Goal: Task Accomplishment & Management: Manage account settings

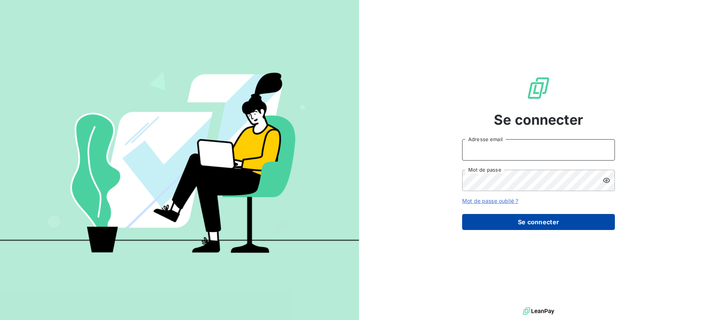
type input "[EMAIL_ADDRESS][DOMAIN_NAME]"
click at [549, 223] on button "Se connecter" at bounding box center [538, 222] width 153 height 16
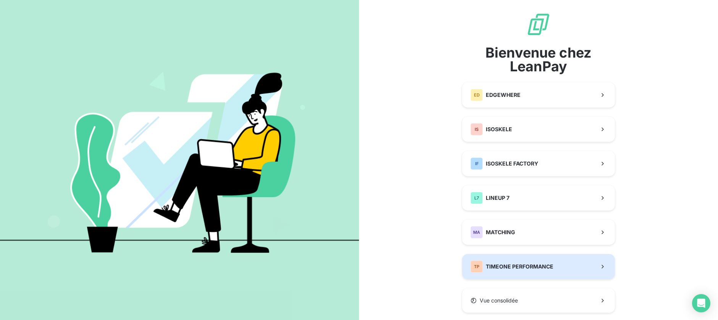
click at [551, 254] on button "TP TIMEONE PERFORMANCE" at bounding box center [538, 266] width 153 height 25
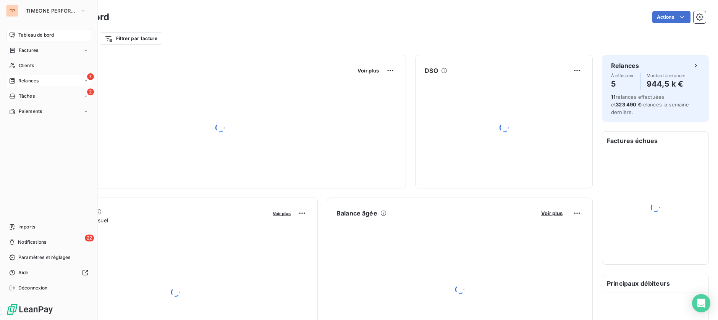
click at [16, 78] on div "Relances" at bounding box center [23, 81] width 29 height 7
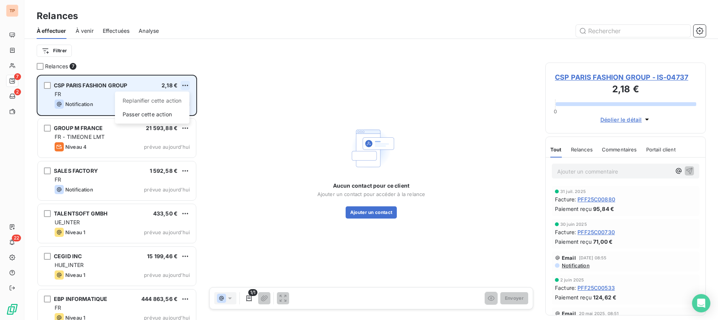
click at [182, 86] on html "TP 7 2 22 Relances À effectuer À venir Effectuées Analyse Filtrer Relances 7 CS…" at bounding box center [359, 160] width 718 height 320
click at [168, 112] on div "Passer cette action" at bounding box center [152, 114] width 68 height 12
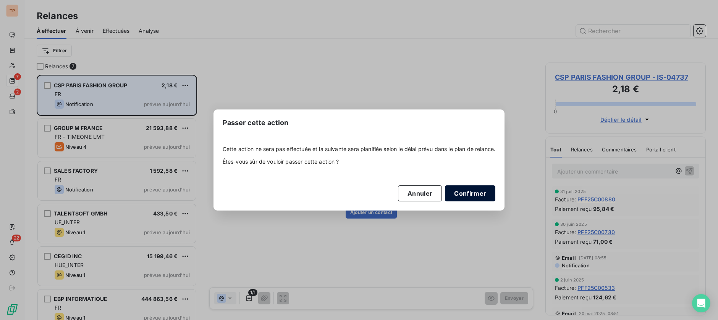
click at [474, 196] on button "Confirmer" at bounding box center [470, 194] width 50 height 16
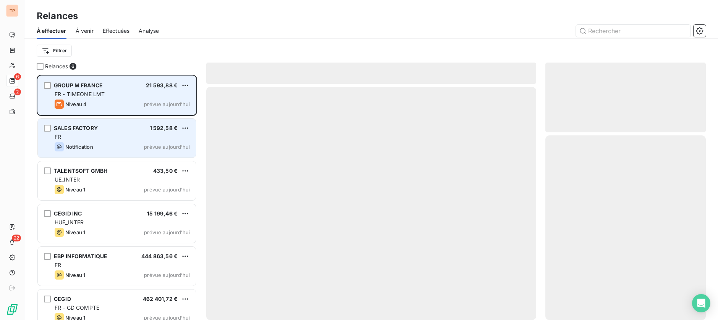
click at [136, 135] on div "FR" at bounding box center [122, 137] width 135 height 8
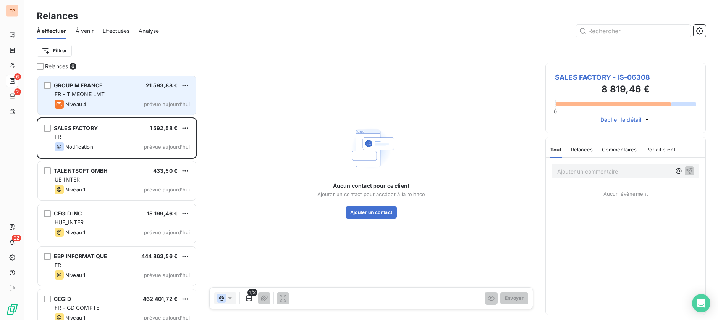
click at [189, 125] on html "TP 6 2 22 Relances À effectuer À venir Effectuées Analyse Filtrer Relances 6 GR…" at bounding box center [359, 160] width 718 height 320
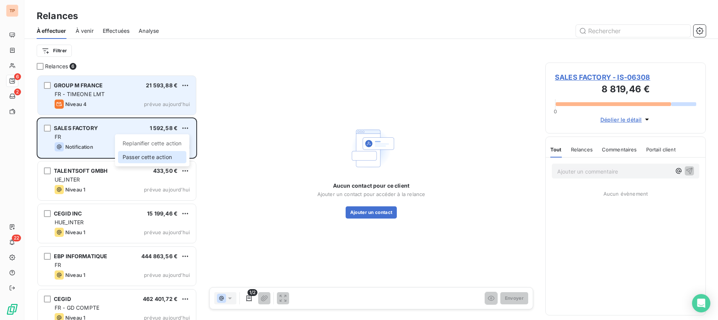
click at [170, 151] on div "Passer cette action" at bounding box center [152, 157] width 68 height 12
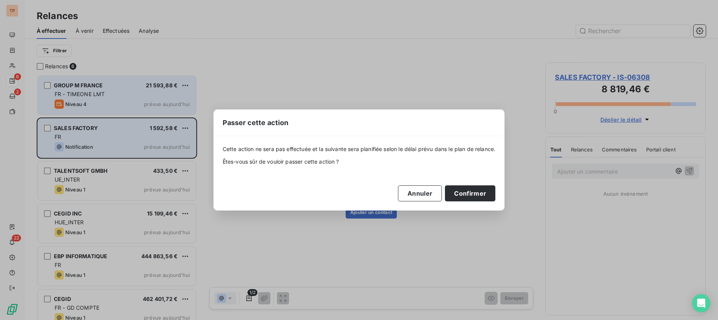
drag, startPoint x: 468, startPoint y: 196, endPoint x: 376, endPoint y: 180, distance: 93.2
click at [468, 196] on button "Confirmer" at bounding box center [470, 194] width 50 height 16
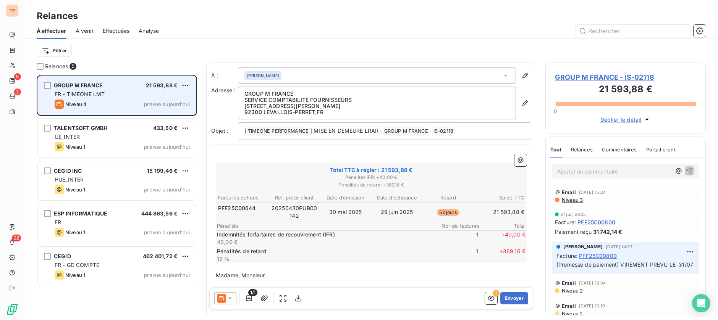
click at [160, 128] on span "433,50 €" at bounding box center [165, 128] width 24 height 6
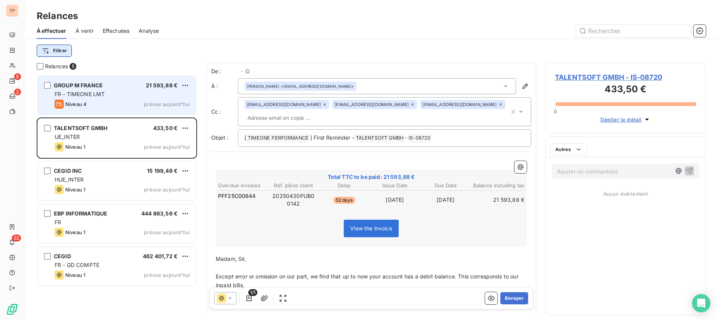
scroll to position [238, 153]
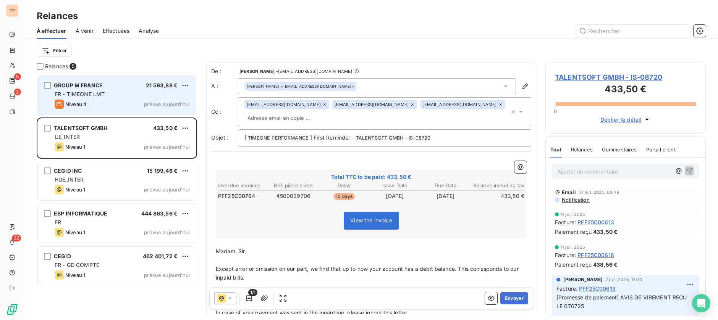
drag, startPoint x: 374, startPoint y: 191, endPoint x: 410, endPoint y: 191, distance: 36.3
click at [410, 191] on table "Overdue invoices Réf. pièce client Delay Issue Date Due Date Balance including …" at bounding box center [371, 191] width 309 height 21
click at [506, 296] on button "Envoyer" at bounding box center [514, 299] width 28 height 12
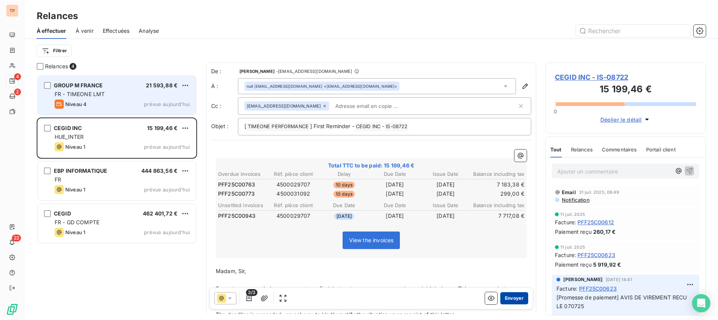
click at [502, 296] on button "Envoyer" at bounding box center [514, 299] width 28 height 12
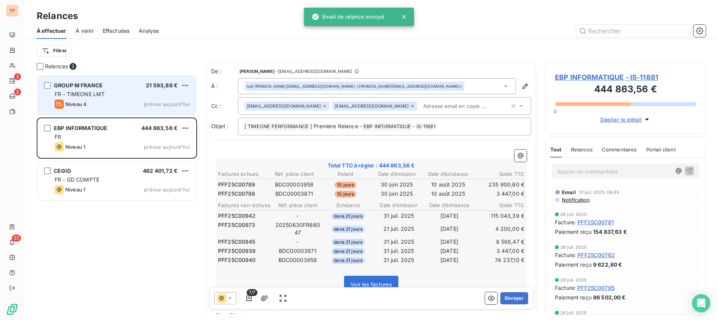
click at [502, 296] on button "Envoyer" at bounding box center [514, 299] width 28 height 12
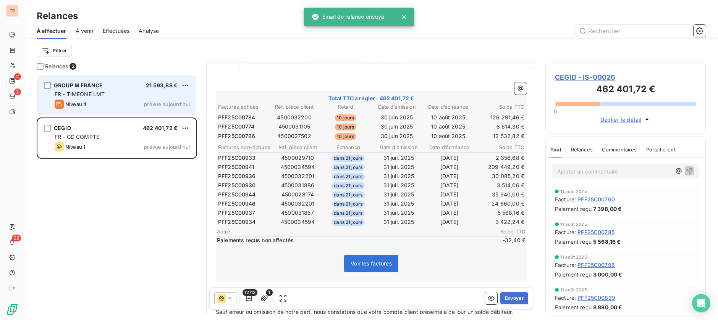
scroll to position [96, 0]
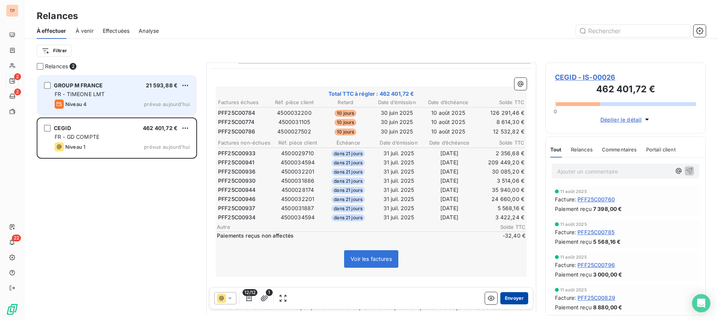
click at [510, 296] on button "Envoyer" at bounding box center [514, 299] width 28 height 12
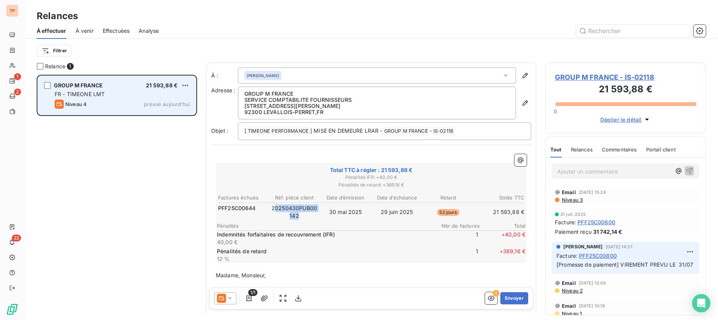
drag, startPoint x: 274, startPoint y: 206, endPoint x: 314, endPoint y: 214, distance: 41.4
click at [314, 214] on td "20250430PUB00142" at bounding box center [294, 212] width 50 height 16
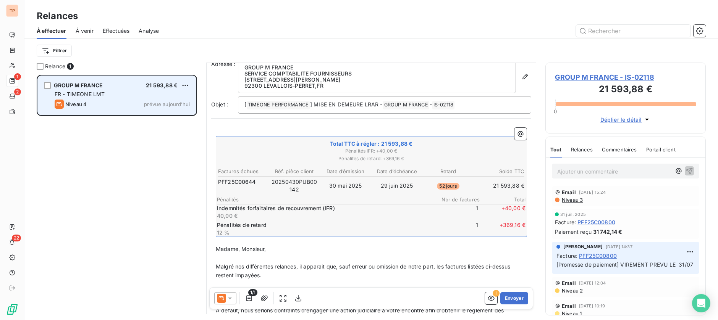
scroll to position [48, 0]
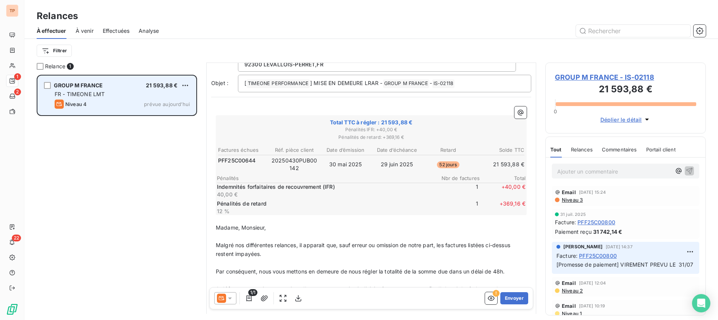
click at [227, 292] on div "1/1 ! Envoyer" at bounding box center [371, 299] width 324 height 22
click at [228, 297] on icon at bounding box center [230, 299] width 8 height 8
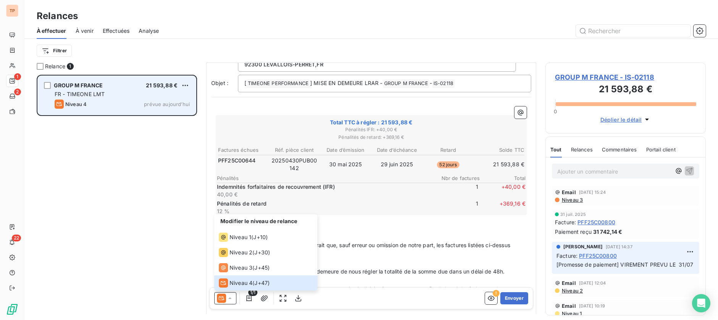
click at [142, 191] on div "GROUP M FRANCE 21 593,88 € FR - TIMEONE LMT Niveau 4 prévue [DATE]" at bounding box center [117, 198] width 160 height 246
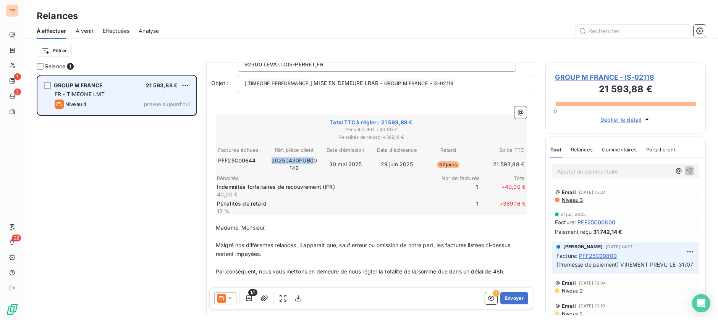
drag, startPoint x: 271, startPoint y: 159, endPoint x: 312, endPoint y: 159, distance: 40.9
click at [312, 159] on td "20250430PUB00142" at bounding box center [294, 165] width 50 height 16
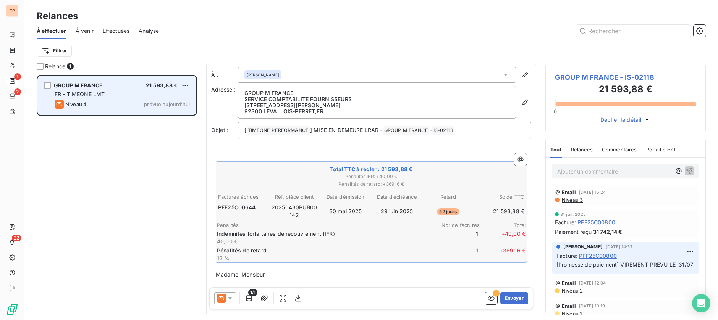
scroll to position [0, 0]
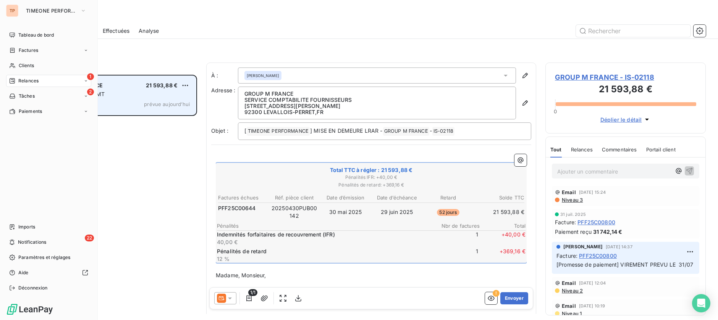
click at [38, 140] on div "Tableau de bord Factures Clients 1 Relances 2 Tâches Paiements Imports 22 Notif…" at bounding box center [48, 161] width 85 height 265
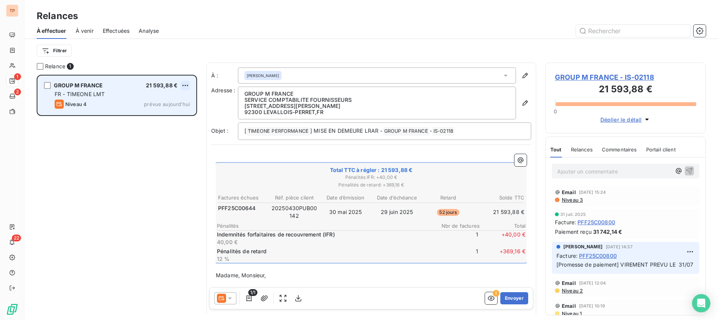
click at [186, 83] on html "TP 1 2 22 Relances À effectuer À venir Effectuées Analyse Filtrer Relance 1 GRO…" at bounding box center [359, 160] width 718 height 320
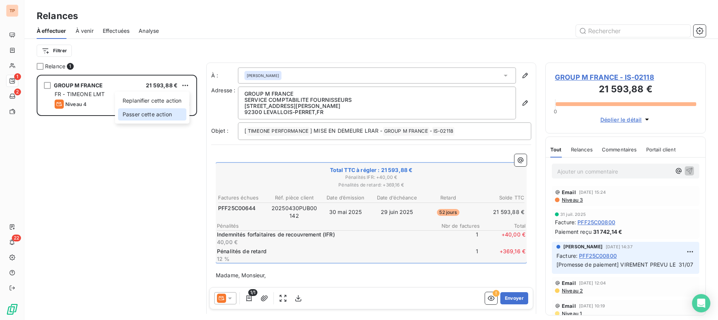
click at [170, 115] on div "Passer cette action" at bounding box center [152, 114] width 68 height 12
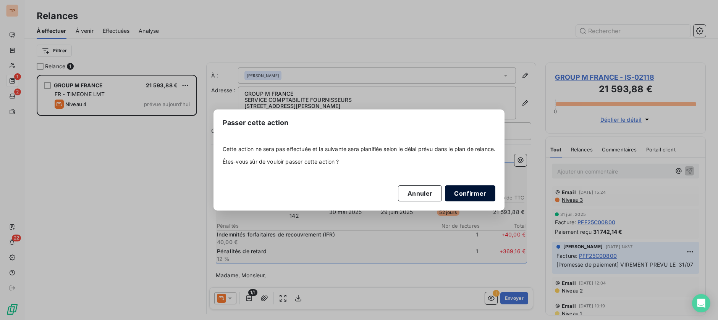
click at [468, 194] on button "Confirmer" at bounding box center [470, 194] width 50 height 16
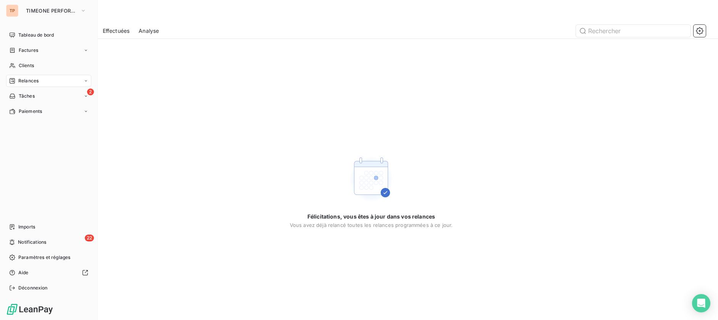
click at [27, 2] on div "TP TIMEONE PERFORMANCE Tableau de bord Factures Clients Relances 2 Tâches Paiem…" at bounding box center [49, 160] width 98 height 320
click at [29, 7] on button "TIMEONE PERFORMANCE" at bounding box center [56, 11] width 70 height 12
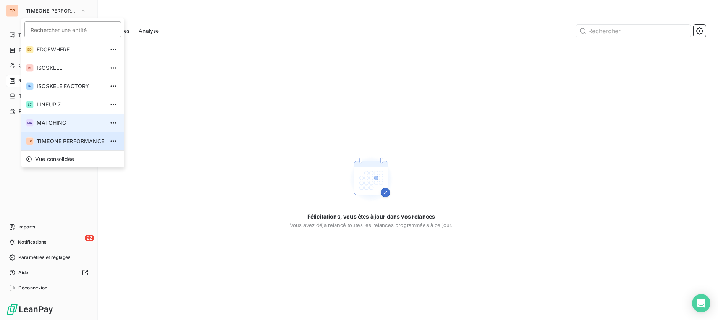
click at [72, 122] on span "MATCHING" at bounding box center [71, 123] width 68 height 8
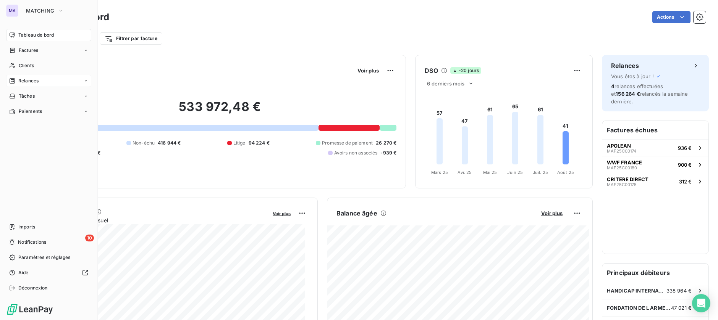
click at [37, 78] on span "Relances" at bounding box center [28, 81] width 20 height 7
